Goal: Task Accomplishment & Management: Complete application form

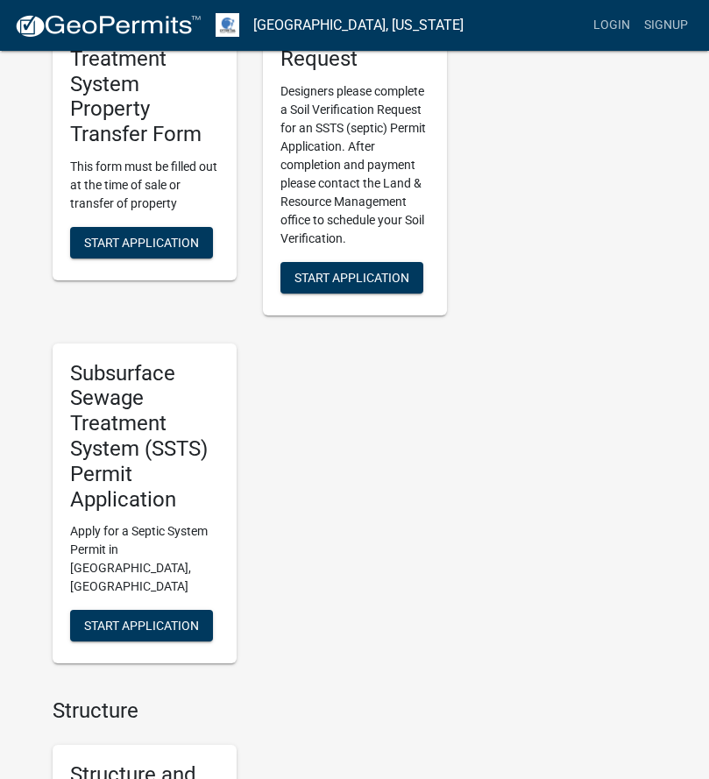
scroll to position [1052, 0]
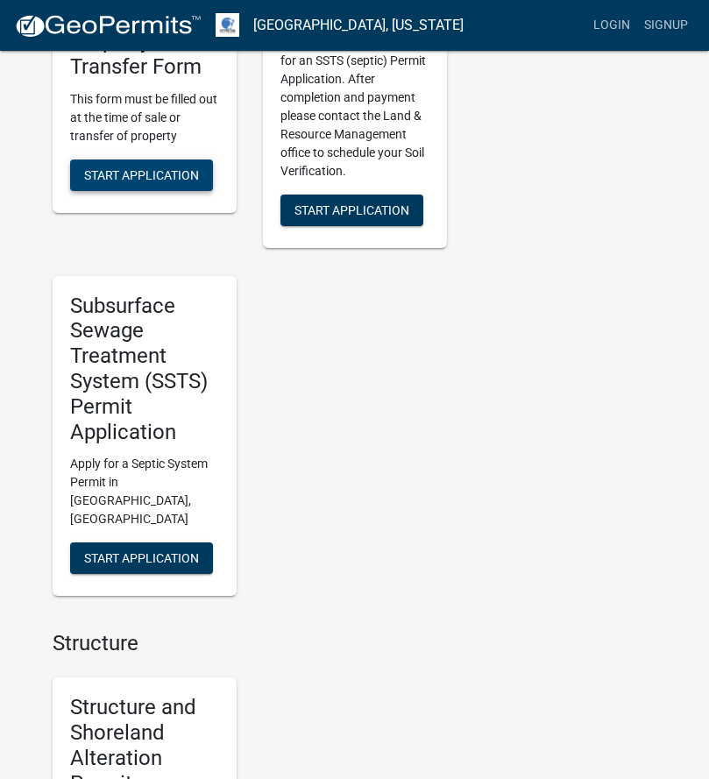
click at [136, 177] on span "Start Application" at bounding box center [141, 174] width 115 height 14
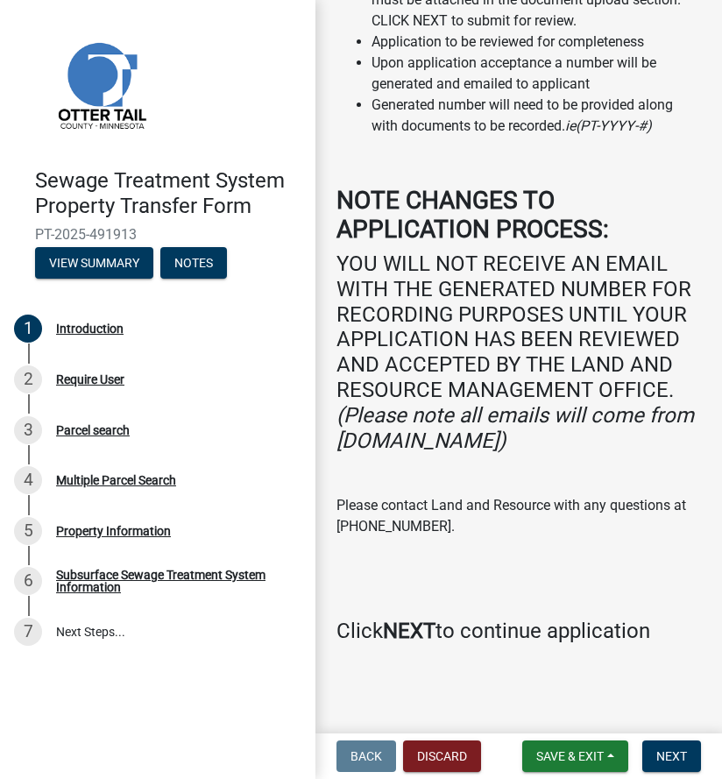
scroll to position [363, 0]
click at [75, 262] on button "View Summary" at bounding box center [94, 263] width 118 height 32
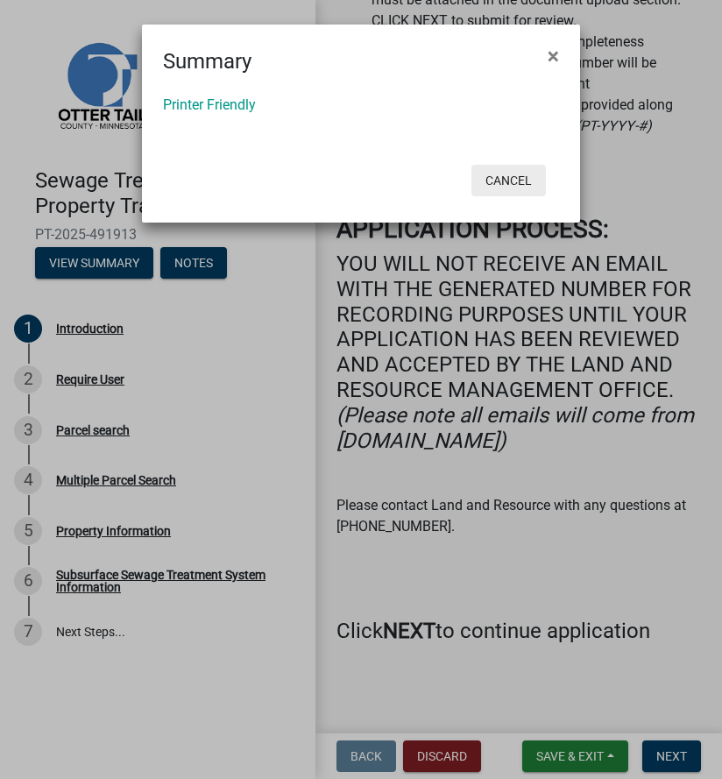
click at [503, 182] on button "Cancel" at bounding box center [509, 181] width 75 height 32
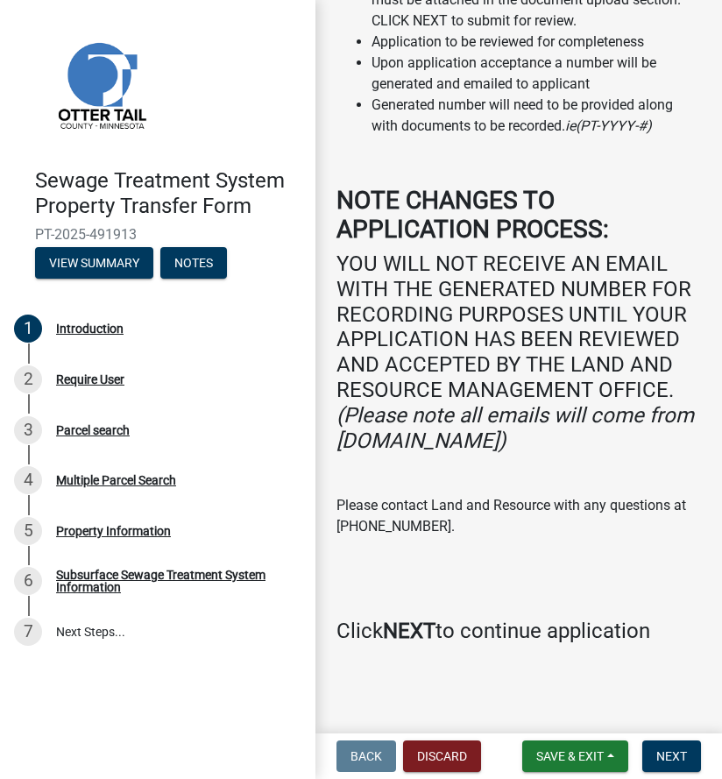
click at [419, 634] on strong "NEXT" at bounding box center [409, 631] width 53 height 25
drag, startPoint x: 419, startPoint y: 634, endPoint x: 390, endPoint y: 634, distance: 28.9
click at [390, 634] on strong "NEXT" at bounding box center [409, 631] width 53 height 25
click at [366, 632] on h4 "Click NEXT to continue application" at bounding box center [519, 631] width 365 height 25
click at [84, 375] on div "Require User" at bounding box center [90, 379] width 68 height 12
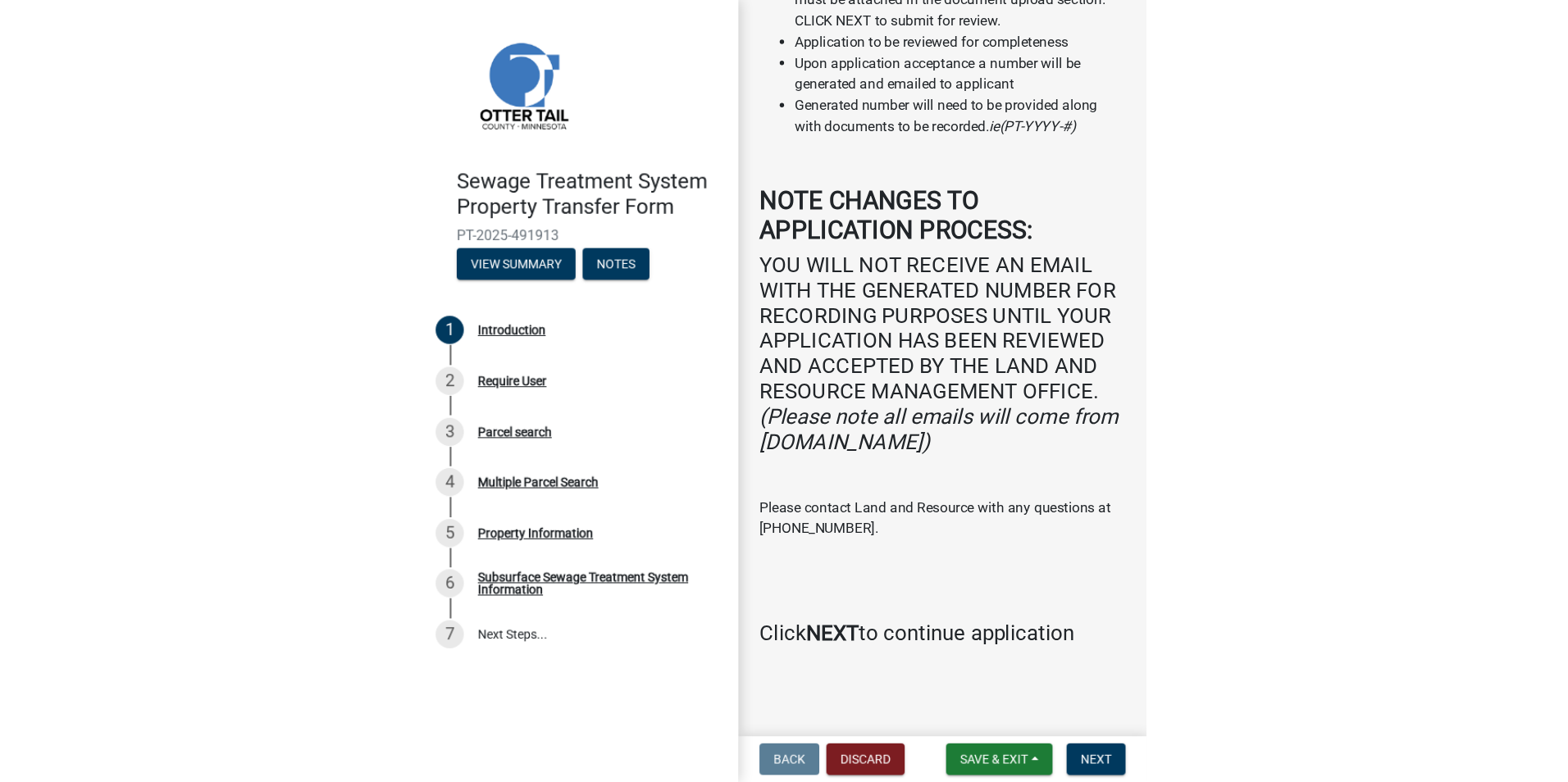
scroll to position [0, 0]
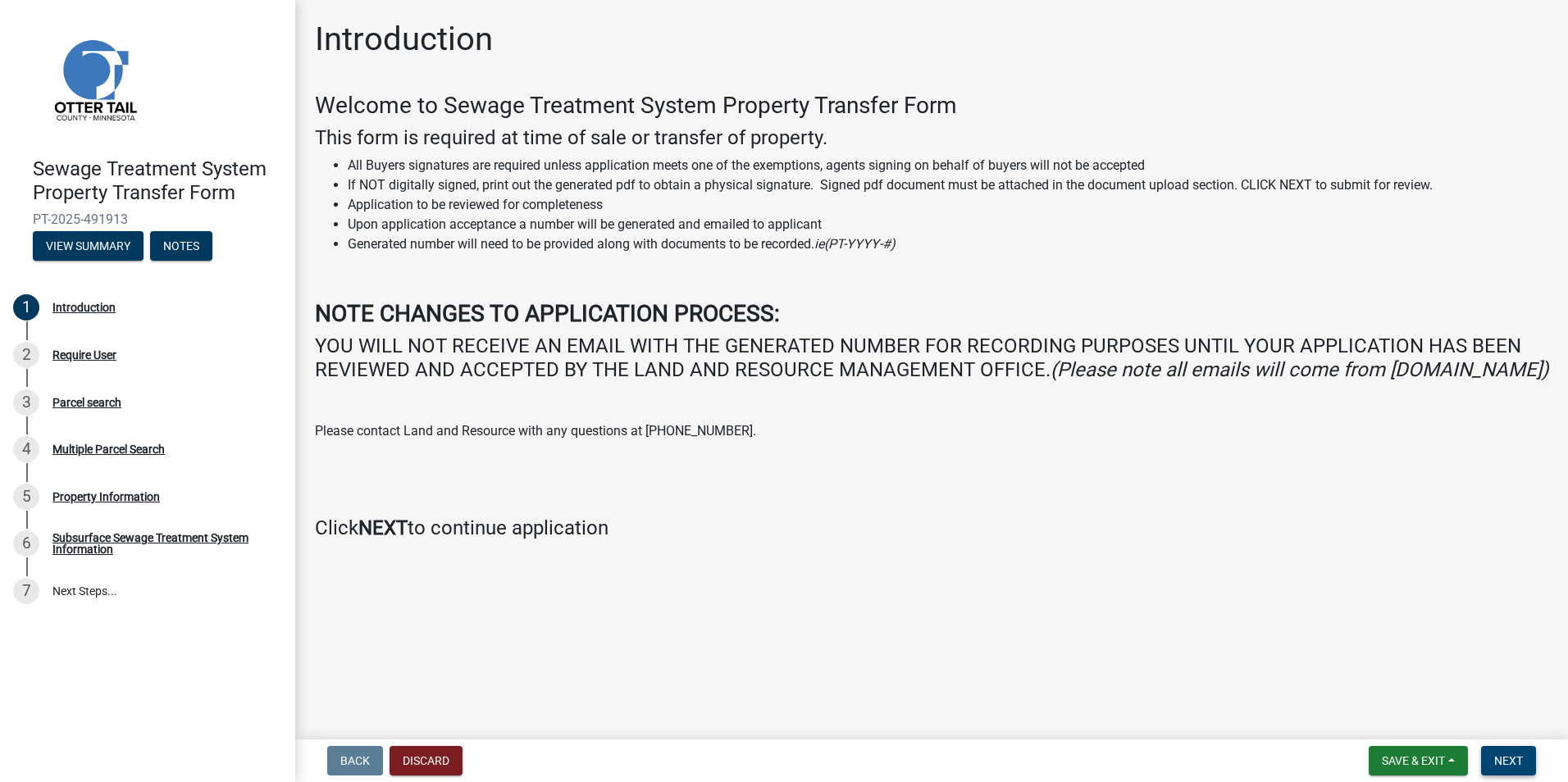
click at [662, 728] on span "Next" at bounding box center [1508, 761] width 29 height 13
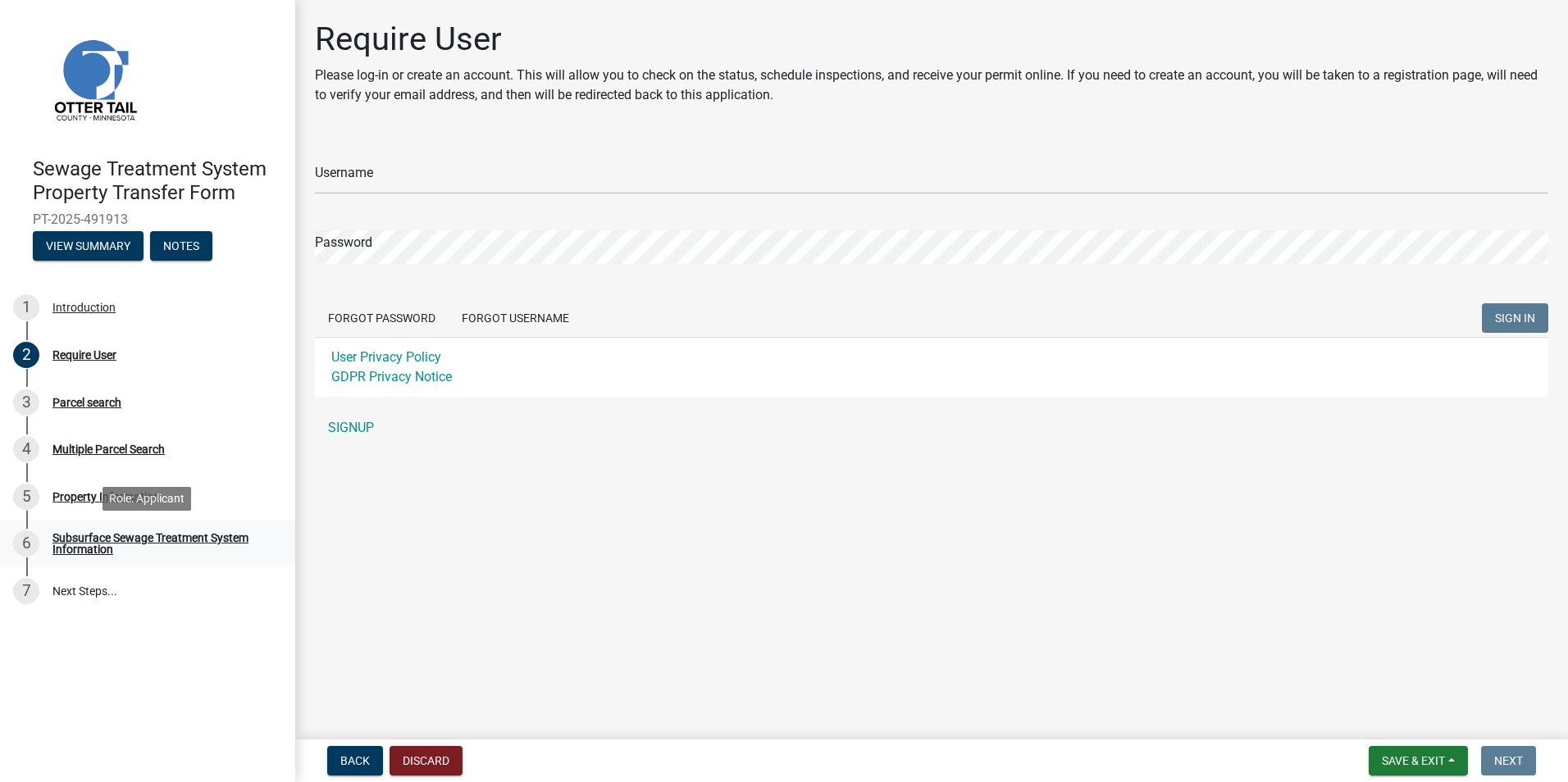
click at [102, 534] on div "Subsurface Sewage Treatment System Information" at bounding box center [160, 543] width 216 height 23
